Goal: Contribute content

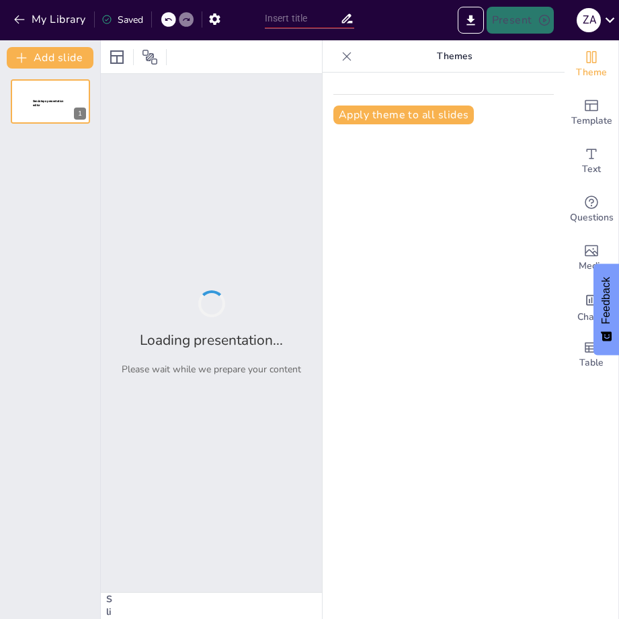
type input "Chronological Developments in Computing: From Abacus to Quantum Machines"
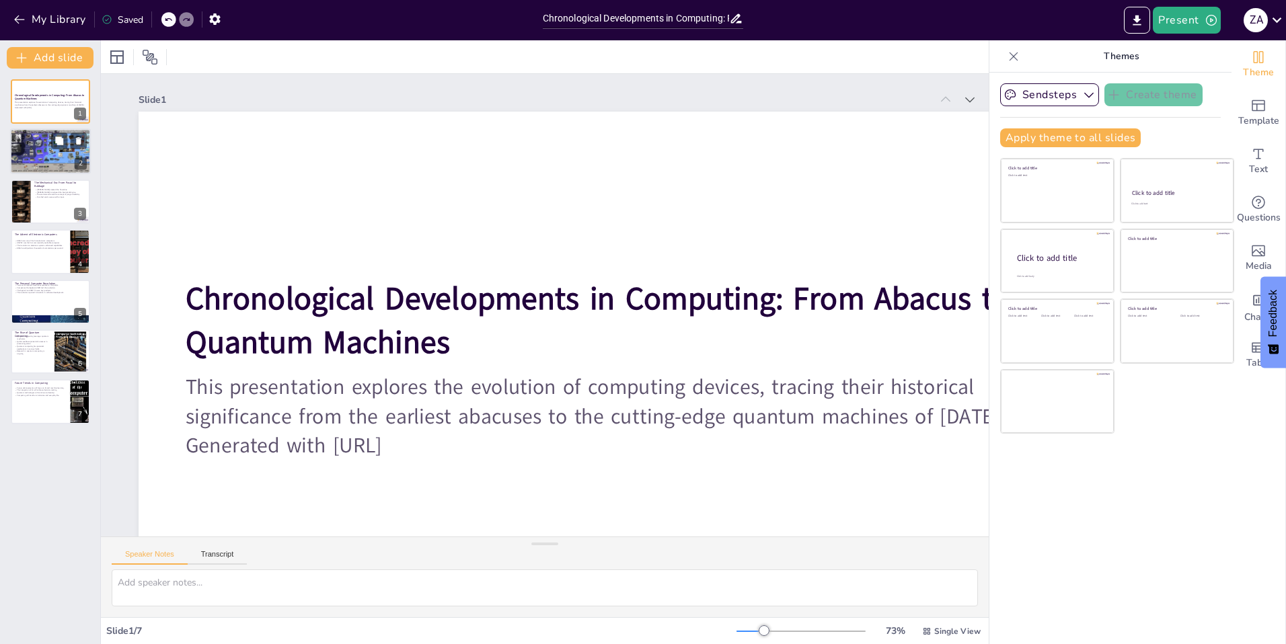
click at [47, 156] on div at bounding box center [50, 152] width 81 height 46
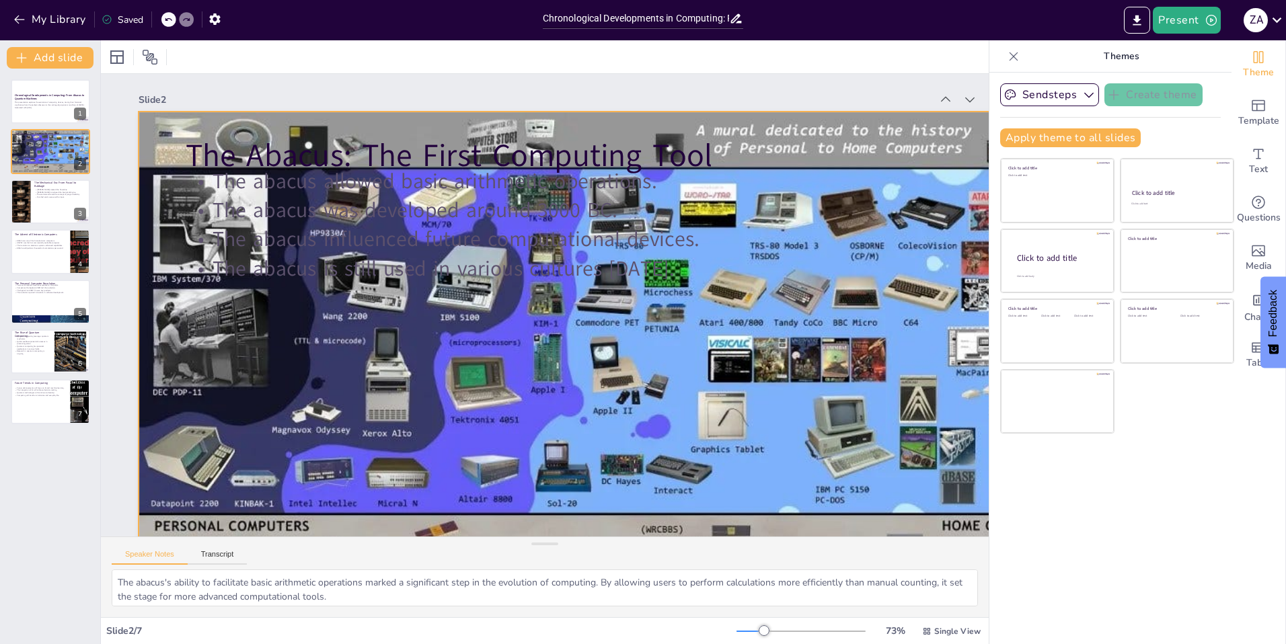
click at [393, 392] on div at bounding box center [468, 360] width 622 height 987
click at [42, 202] on div at bounding box center [50, 202] width 81 height 46
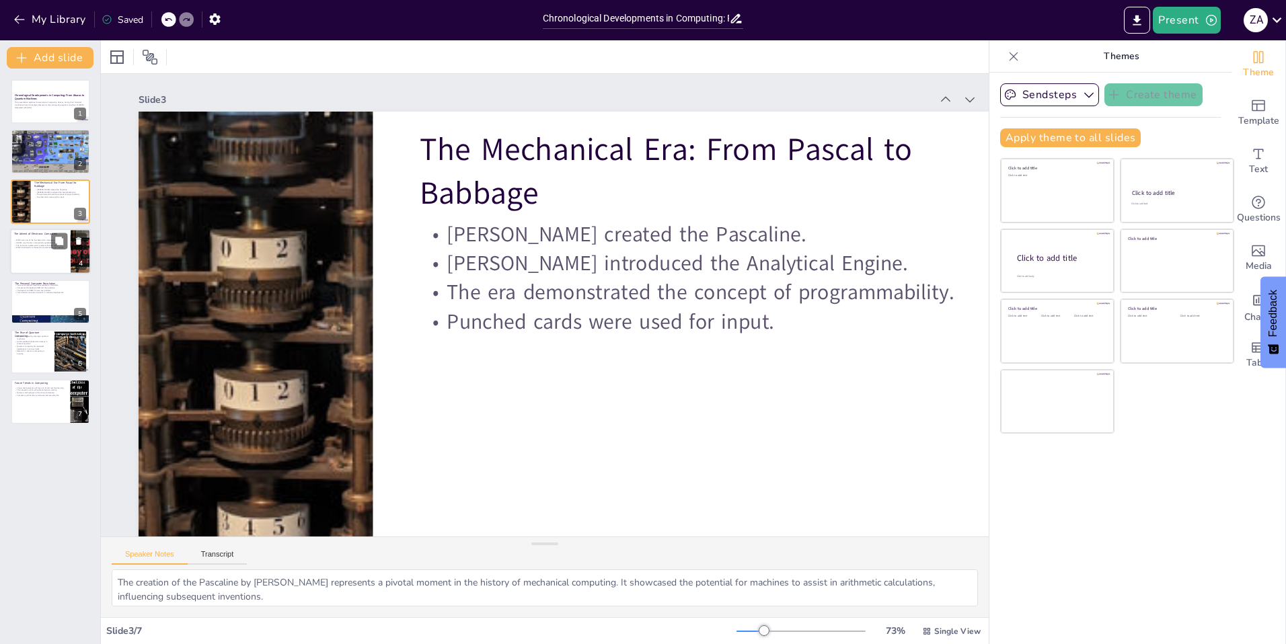
click at [43, 249] on p "ENIAC could perform thousands of calculations per second." at bounding box center [40, 248] width 52 height 3
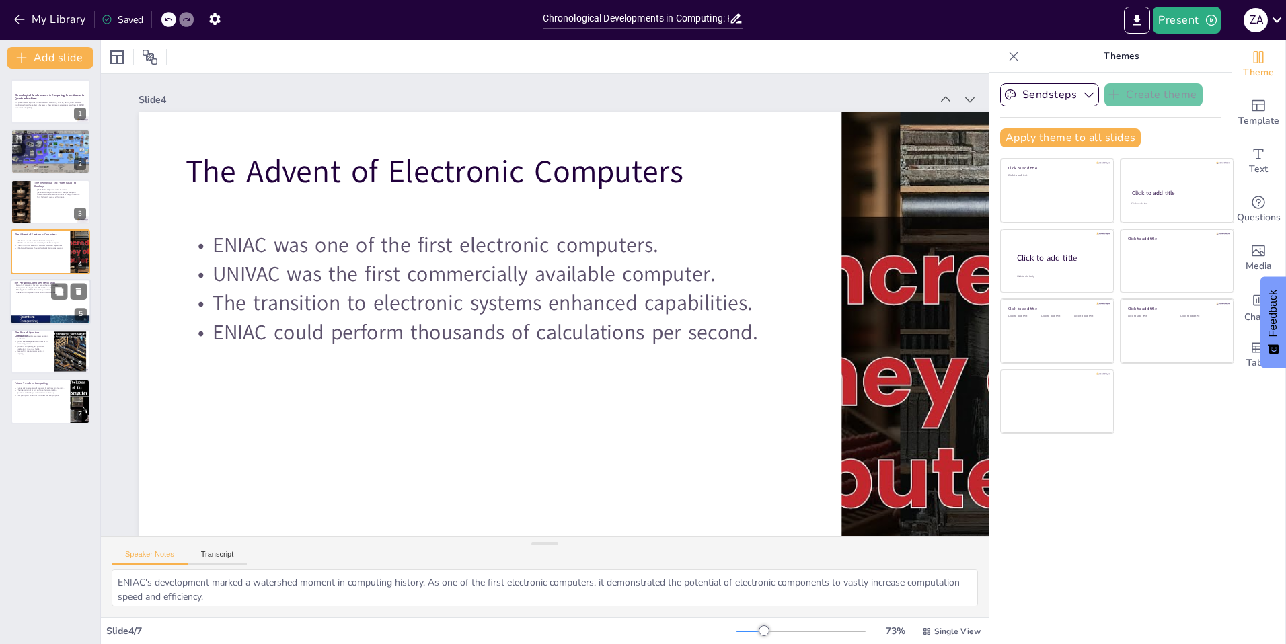
click at [48, 294] on p "The revolution spurred innovation in software development." at bounding box center [50, 292] width 73 height 3
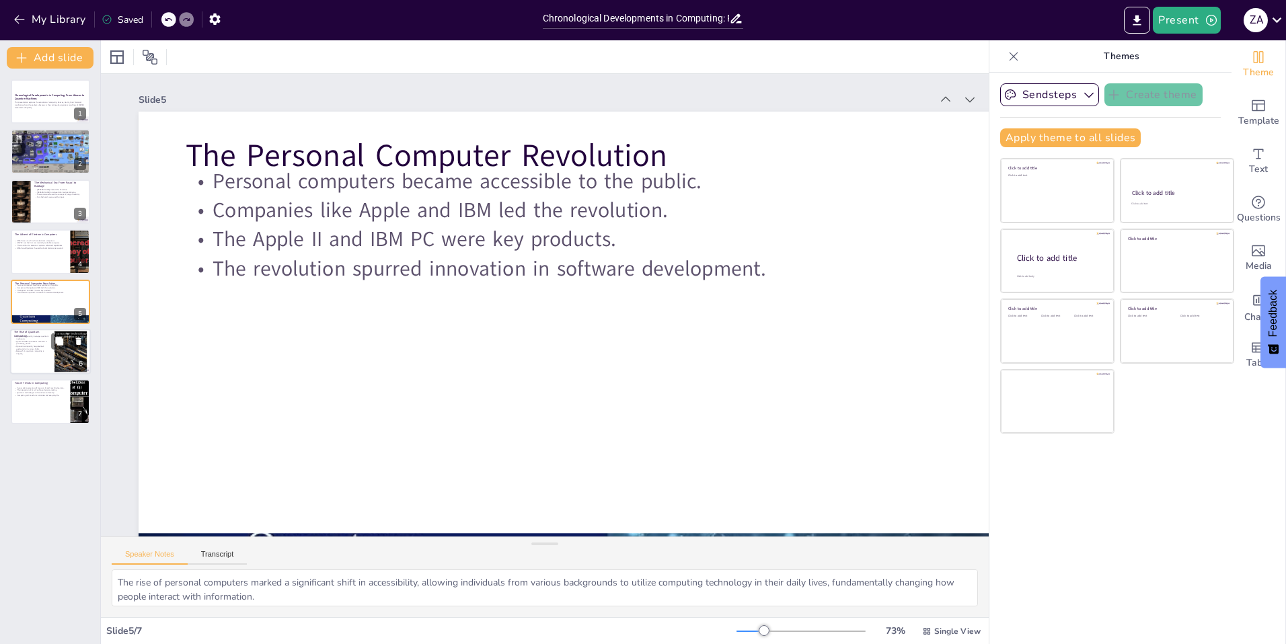
click at [26, 351] on p "Research in quantum computing is ongoing." at bounding box center [32, 352] width 36 height 5
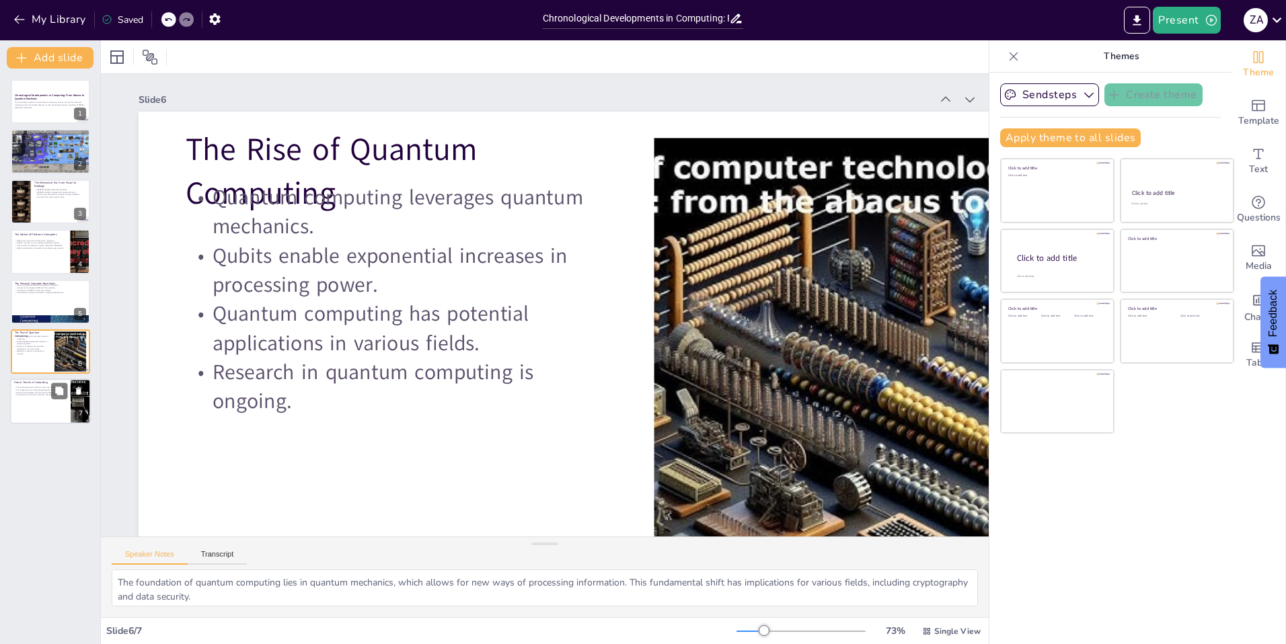
click at [26, 381] on p "Future Trends in Computing" at bounding box center [40, 383] width 52 height 4
type textarea "The emphasis on artificial intelligence and machine learning in future computin…"
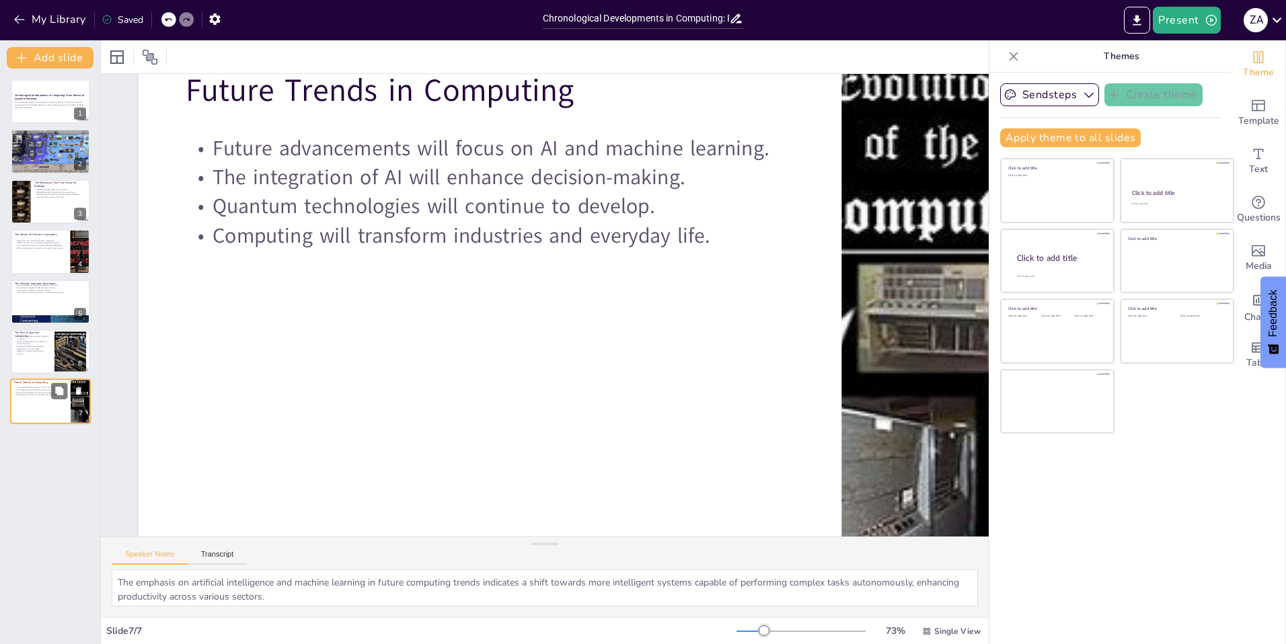
scroll to position [70, 0]
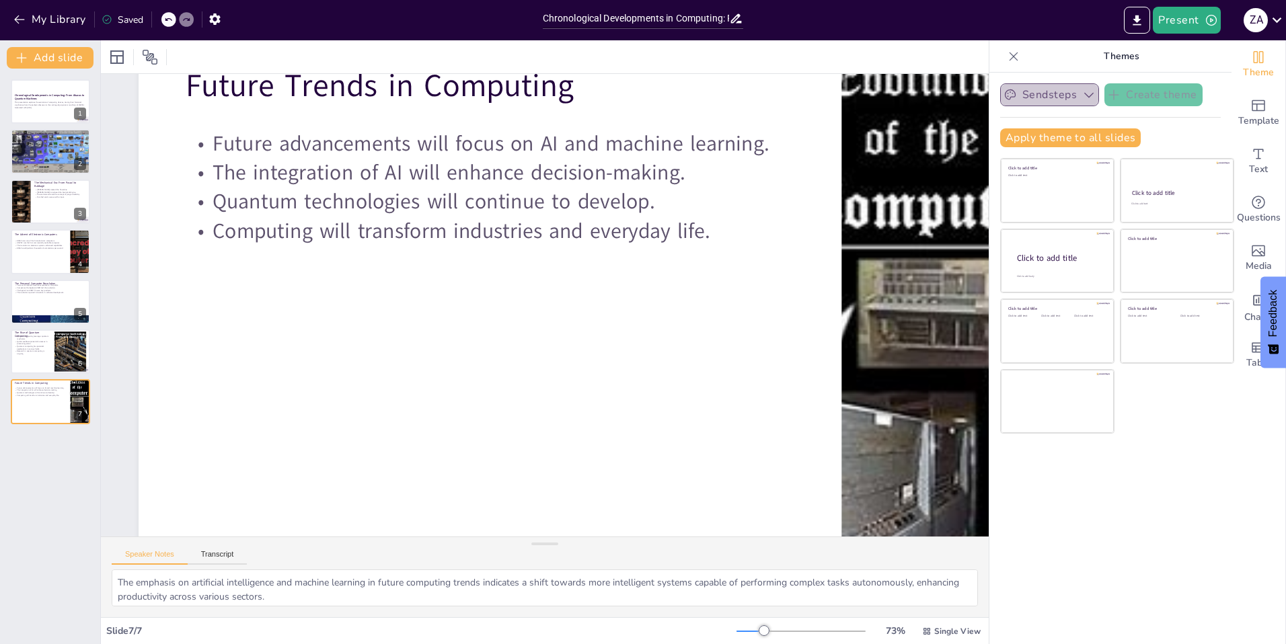
click at [619, 96] on button "Sendsteps" at bounding box center [1049, 94] width 99 height 23
click at [619, 97] on button "Sendsteps" at bounding box center [1049, 94] width 99 height 23
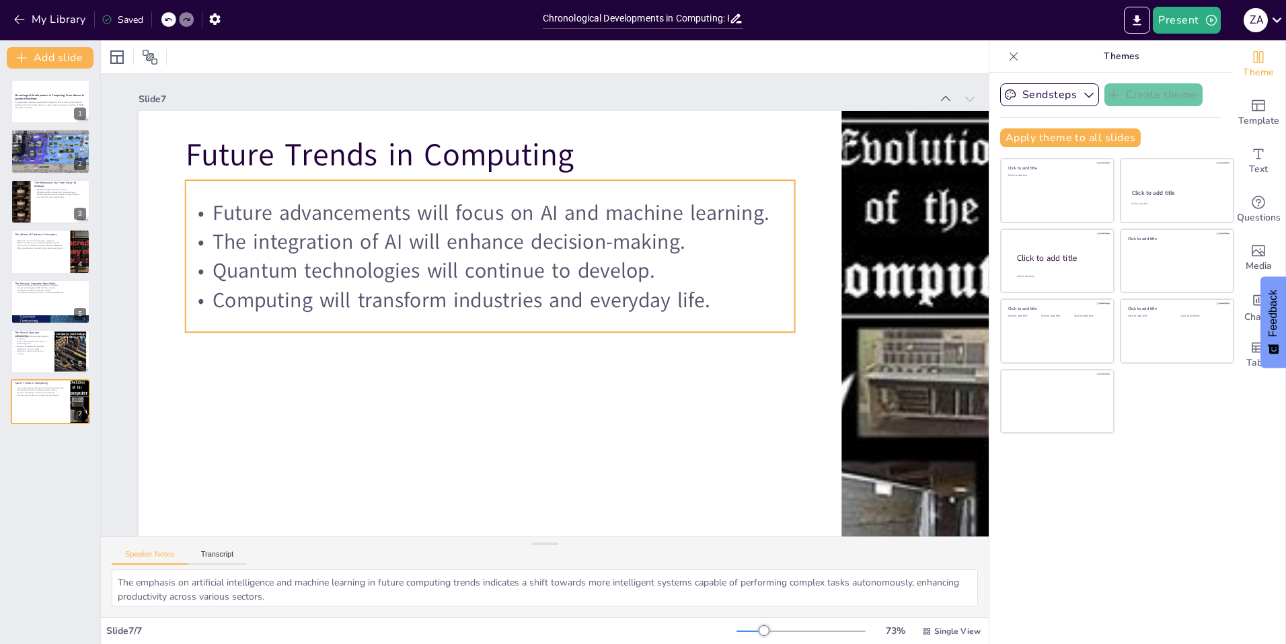
scroll to position [0, 0]
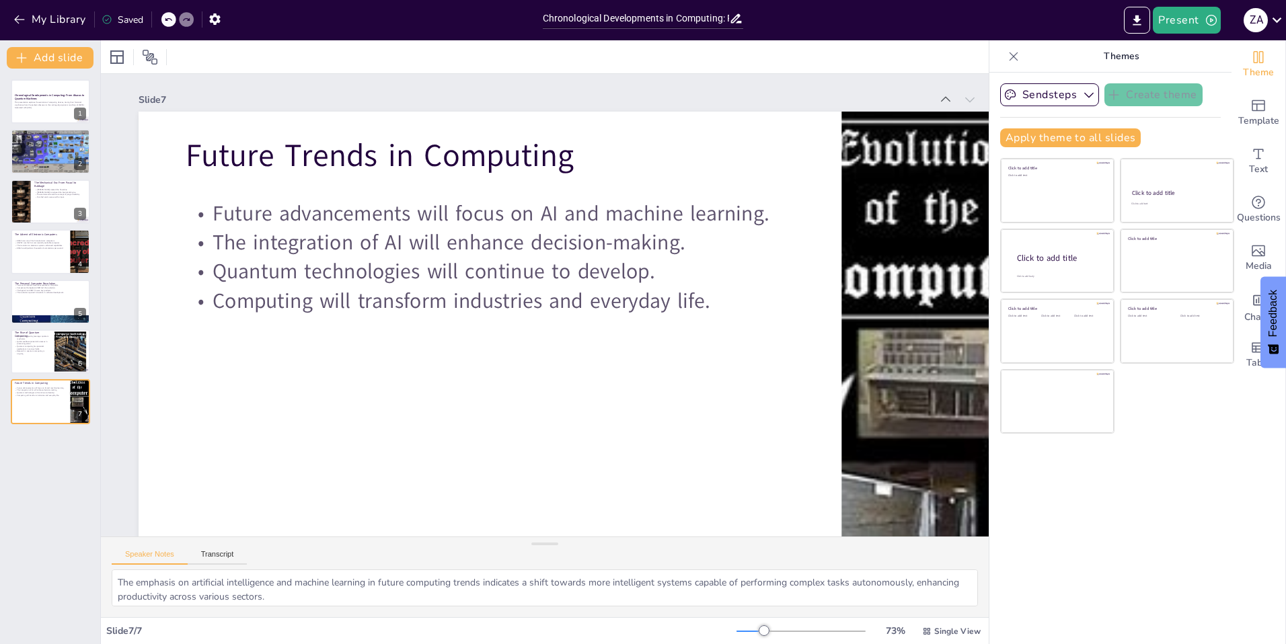
click at [39, 452] on div "Chronological Developments in Computing: From Abacus to Quantum Machines This p…" at bounding box center [50, 357] width 100 height 576
click at [56, 89] on icon at bounding box center [59, 91] width 8 height 8
